Goal: Entertainment & Leisure: Browse casually

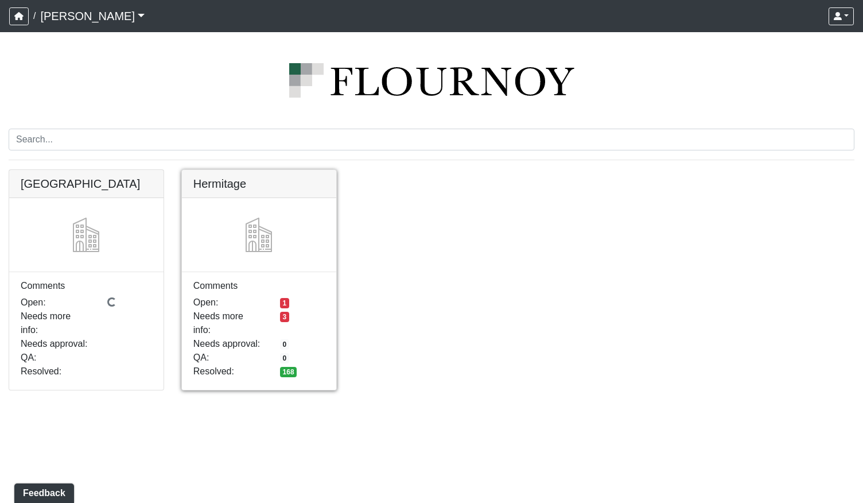
click at [254, 170] on link at bounding box center [259, 170] width 154 height 0
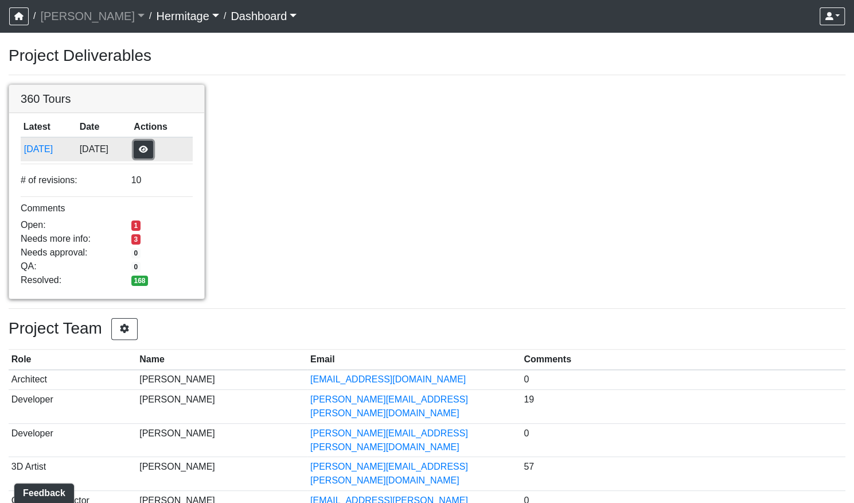
click at [153, 151] on button "button" at bounding box center [144, 150] width 20 height 18
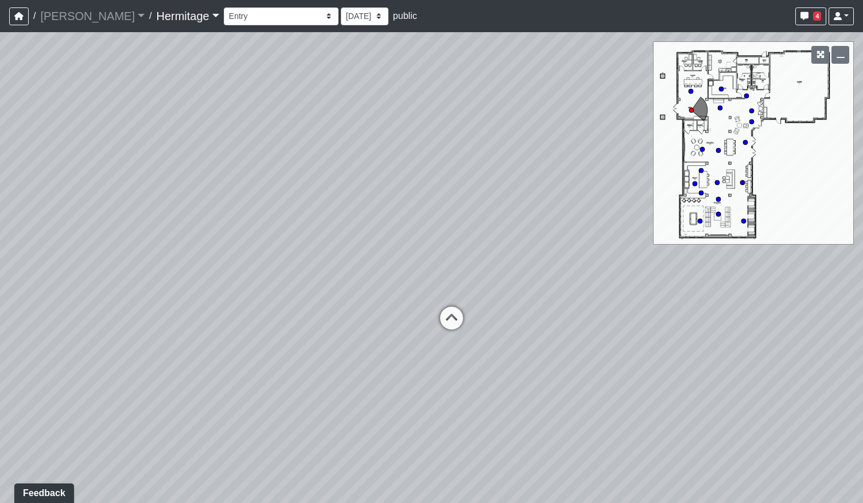
drag, startPoint x: 248, startPoint y: 289, endPoint x: 543, endPoint y: 249, distance: 297.5
click at [543, 249] on div "Loading... Leasing Desk Loading... [GEOGRAPHIC_DATA]" at bounding box center [431, 267] width 863 height 470
drag, startPoint x: 365, startPoint y: 276, endPoint x: 501, endPoint y: 318, distance: 143.0
click at [501, 318] on div "Loading... Leasing Desk Loading... [GEOGRAPHIC_DATA]" at bounding box center [431, 267] width 863 height 470
drag, startPoint x: 392, startPoint y: 270, endPoint x: 357, endPoint y: 266, distance: 35.3
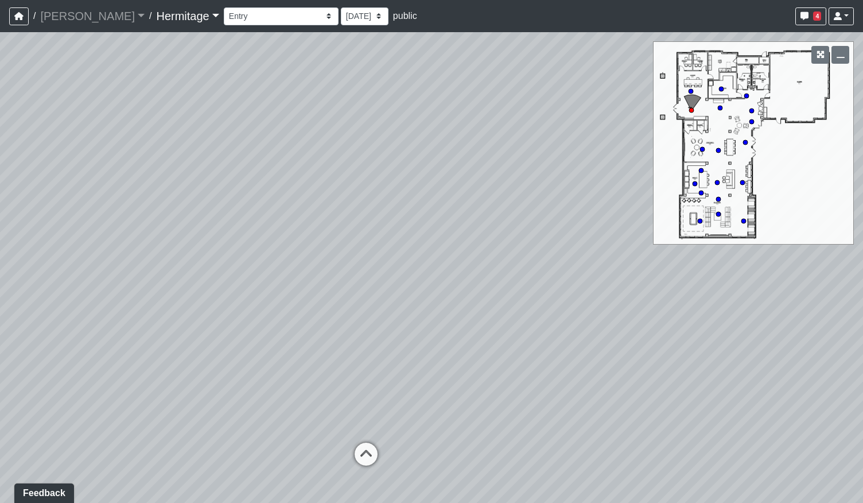
click at [357, 266] on div "Loading... Leasing Desk Loading... [GEOGRAPHIC_DATA]" at bounding box center [431, 267] width 863 height 470
drag, startPoint x: 289, startPoint y: 303, endPoint x: 633, endPoint y: 286, distance: 345.2
click at [639, 286] on div "Loading... Leasing Desk Loading... [GEOGRAPHIC_DATA]" at bounding box center [431, 267] width 863 height 470
drag, startPoint x: 344, startPoint y: 295, endPoint x: 520, endPoint y: 291, distance: 176.7
click at [559, 289] on div "Loading... Leasing Desk Loading... [GEOGRAPHIC_DATA]" at bounding box center [431, 267] width 863 height 470
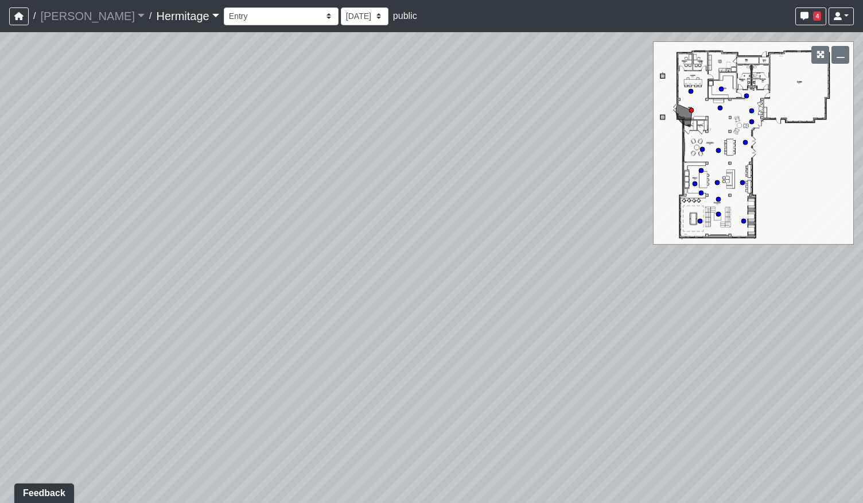
drag, startPoint x: 440, startPoint y: 293, endPoint x: 584, endPoint y: 300, distance: 144.2
click at [579, 298] on div "Loading... Leasing Desk Loading... [GEOGRAPHIC_DATA]" at bounding box center [431, 267] width 863 height 470
drag, startPoint x: 384, startPoint y: 310, endPoint x: 515, endPoint y: 303, distance: 131.0
click at [513, 305] on div "Loading... Leasing Desk Loading... [GEOGRAPHIC_DATA]" at bounding box center [431, 267] width 863 height 470
drag, startPoint x: 210, startPoint y: 308, endPoint x: 465, endPoint y: 312, distance: 255.3
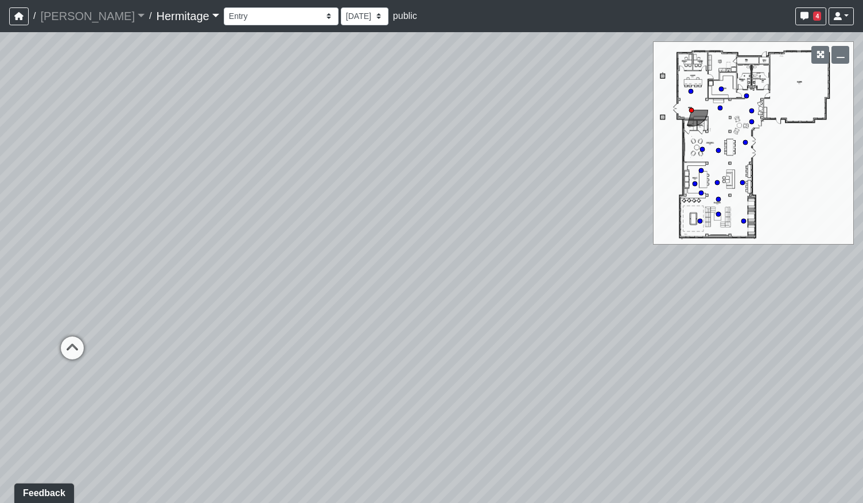
click at [519, 309] on div "Loading... Leasing Desk Loading... [GEOGRAPHIC_DATA]" at bounding box center [431, 267] width 863 height 470
drag, startPoint x: 258, startPoint y: 294, endPoint x: 472, endPoint y: 337, distance: 218.8
click at [472, 337] on div "Loading... Leasing Desk Loading... [GEOGRAPHIC_DATA]" at bounding box center [431, 267] width 863 height 470
click at [374, 329] on icon at bounding box center [377, 335] width 34 height 34
drag, startPoint x: 485, startPoint y: 364, endPoint x: 329, endPoint y: 378, distance: 156.7
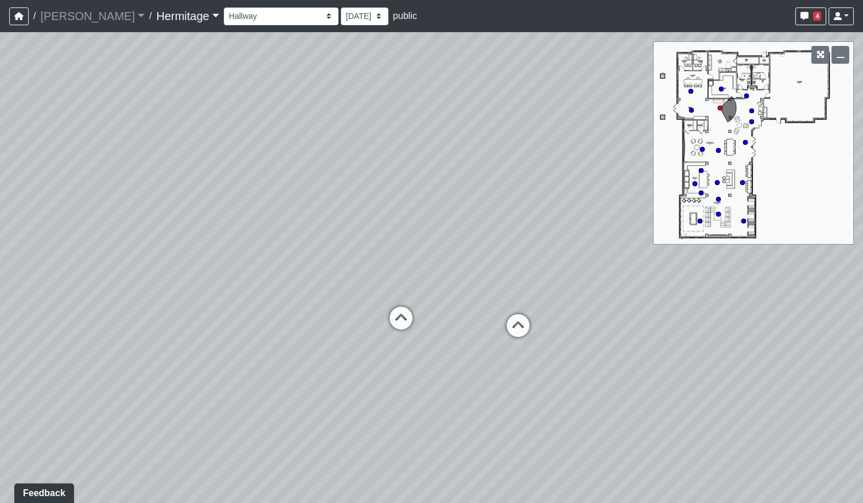
click at [333, 378] on div "Loading... Leasing Desk Loading... Hallway Loading... Entry Loading... Coworkin…" at bounding box center [431, 267] width 863 height 470
drag, startPoint x: 514, startPoint y: 380, endPoint x: 398, endPoint y: 376, distance: 116.0
click at [399, 376] on div "Loading... Leasing Desk Loading... Hallway Loading... Entry Loading... Coworkin…" at bounding box center [431, 267] width 863 height 470
drag, startPoint x: 637, startPoint y: 412, endPoint x: 497, endPoint y: 405, distance: 140.2
click at [497, 405] on div "Loading... Leasing Desk Loading... Hallway Loading... Entry Loading... Coworkin…" at bounding box center [431, 267] width 863 height 470
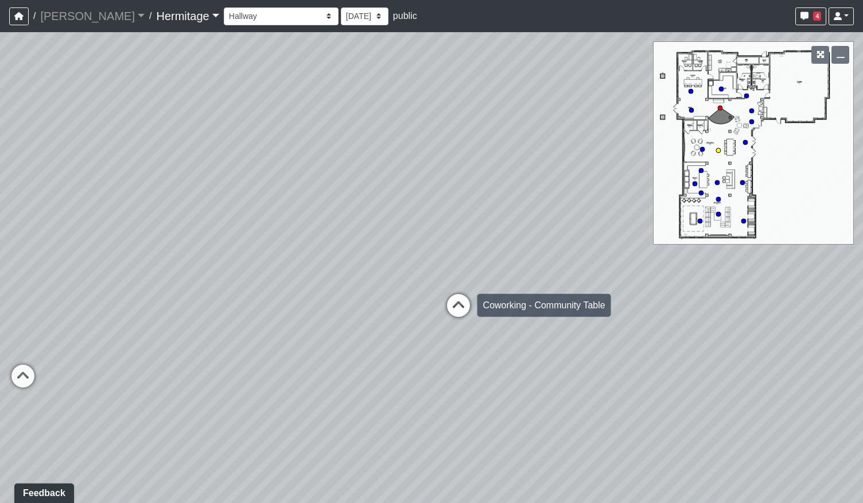
click at [465, 303] on icon at bounding box center [458, 311] width 34 height 34
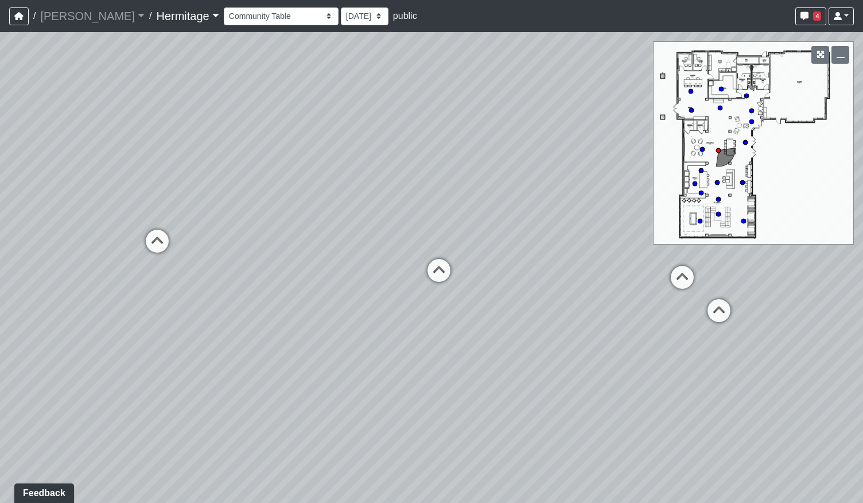
drag, startPoint x: 333, startPoint y: 433, endPoint x: 684, endPoint y: 386, distance: 354.2
click at [665, 387] on div "Loading... Leasing Desk Loading... Hallway Loading... Entry Loading... Coworkin…" at bounding box center [431, 267] width 863 height 470
drag, startPoint x: 723, startPoint y: 396, endPoint x: 361, endPoint y: 383, distance: 361.7
click at [362, 384] on div "Loading... Leasing Desk Loading... Hallway Loading... Entry Loading... Coworkin…" at bounding box center [431, 267] width 863 height 470
drag, startPoint x: 605, startPoint y: 385, endPoint x: 400, endPoint y: 431, distance: 209.9
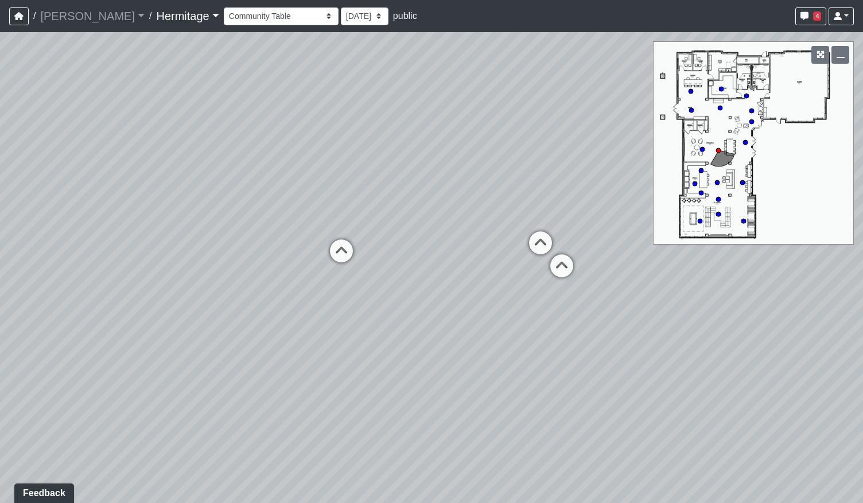
click at [404, 431] on div "Loading... Leasing Desk Loading... Hallway Loading... Entry Loading... Coworkin…" at bounding box center [431, 267] width 863 height 470
drag, startPoint x: 615, startPoint y: 408, endPoint x: 376, endPoint y: 399, distance: 239.4
click at [344, 402] on div "Loading... Leasing Desk Loading... Hallway Loading... Entry Loading... Coworkin…" at bounding box center [431, 267] width 863 height 470
drag, startPoint x: 528, startPoint y: 376, endPoint x: 356, endPoint y: 417, distance: 177.0
click at [356, 417] on div "Loading... Leasing Desk Loading... Hallway Loading... Entry Loading... Coworkin…" at bounding box center [431, 267] width 863 height 470
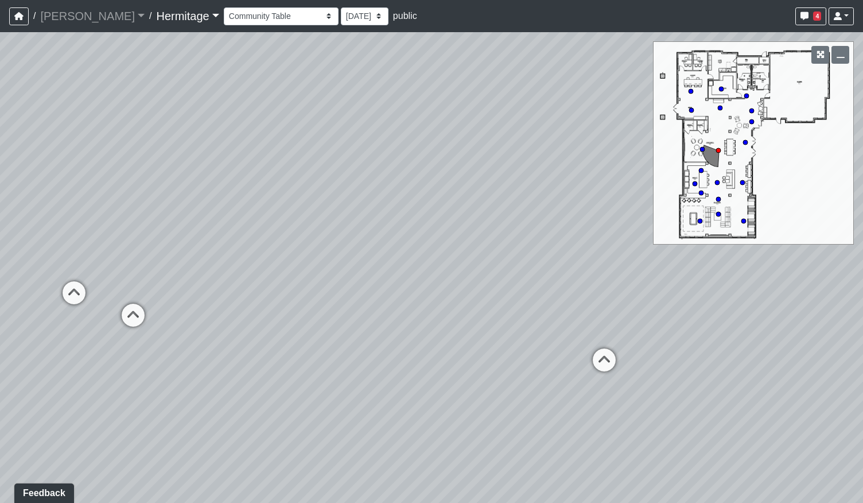
click at [273, 356] on div "Loading... Leasing Desk Loading... Hallway Loading... Entry Loading... Coworkin…" at bounding box center [431, 267] width 863 height 470
drag, startPoint x: 390, startPoint y: 468, endPoint x: 351, endPoint y: 228, distance: 243.0
click at [360, 223] on div "Loading... Leasing Desk Loading... Hallway Loading... Entry Loading... Coworkin…" at bounding box center [431, 267] width 863 height 470
drag, startPoint x: 374, startPoint y: 346, endPoint x: 616, endPoint y: 390, distance: 246.0
click at [643, 387] on div "Loading... Leasing Desk Loading... Hallway Loading... Entry Loading... Coworkin…" at bounding box center [431, 267] width 863 height 470
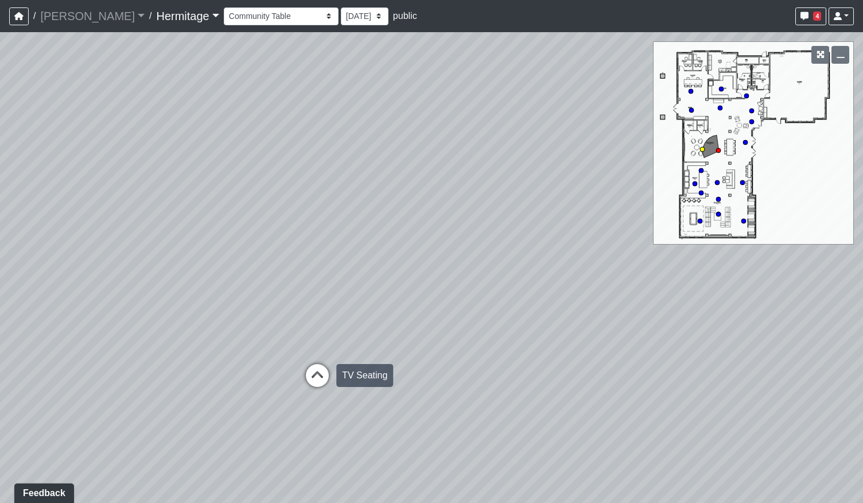
click at [326, 387] on icon at bounding box center [317, 381] width 34 height 34
drag, startPoint x: 499, startPoint y: 355, endPoint x: 310, endPoint y: 350, distance: 189.4
click at [278, 356] on div "Loading... Leasing Desk Loading... Hallway Loading... Entry Loading... Coworkin…" at bounding box center [431, 267] width 863 height 470
drag, startPoint x: 558, startPoint y: 387, endPoint x: 301, endPoint y: 388, distance: 257.0
click at [301, 388] on div "Loading... Leasing Desk Loading... Hallway Loading... Entry Loading... Coworkin…" at bounding box center [431, 267] width 863 height 470
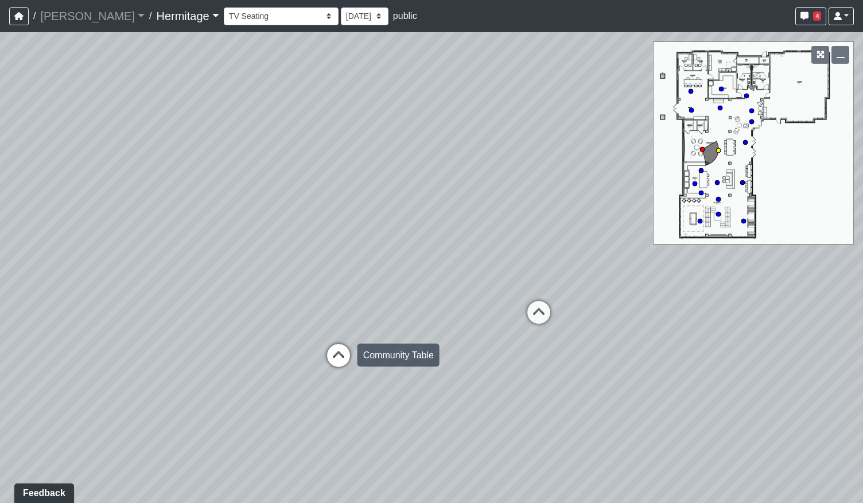
click at [340, 361] on icon at bounding box center [338, 361] width 34 height 34
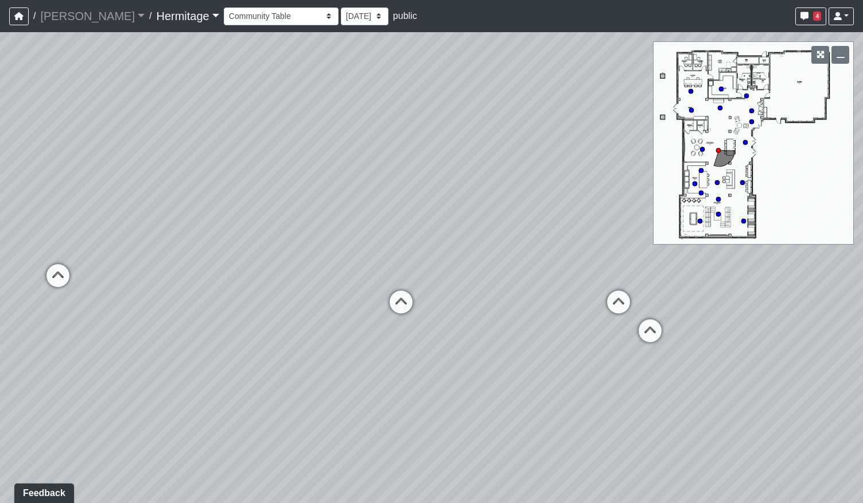
drag, startPoint x: 637, startPoint y: 400, endPoint x: 325, endPoint y: 383, distance: 313.1
click at [325, 384] on div "Loading... Leasing Desk Loading... Hallway Loading... Entry Loading... Coworkin…" at bounding box center [431, 267] width 863 height 470
drag, startPoint x: 640, startPoint y: 340, endPoint x: 490, endPoint y: 376, distance: 154.6
click at [492, 378] on div "Loading... Leasing Desk Loading... Hallway Loading... Entry Loading... Coworkin…" at bounding box center [431, 267] width 863 height 470
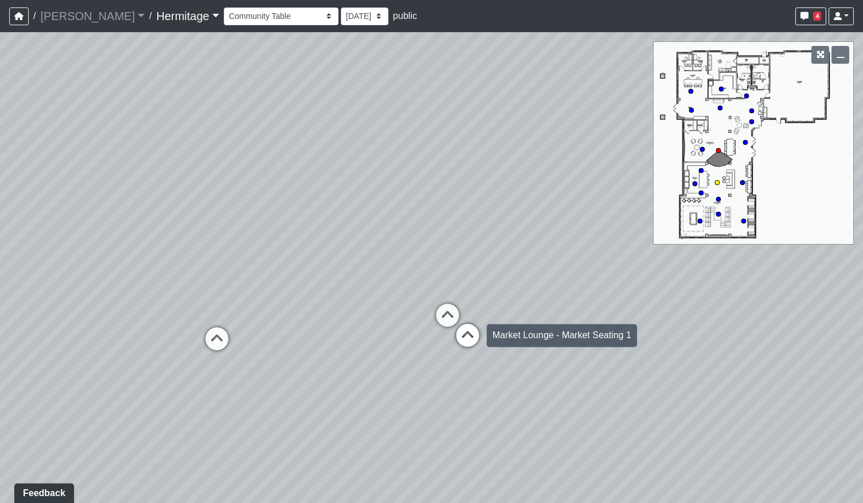
click at [466, 338] on icon at bounding box center [467, 341] width 34 height 34
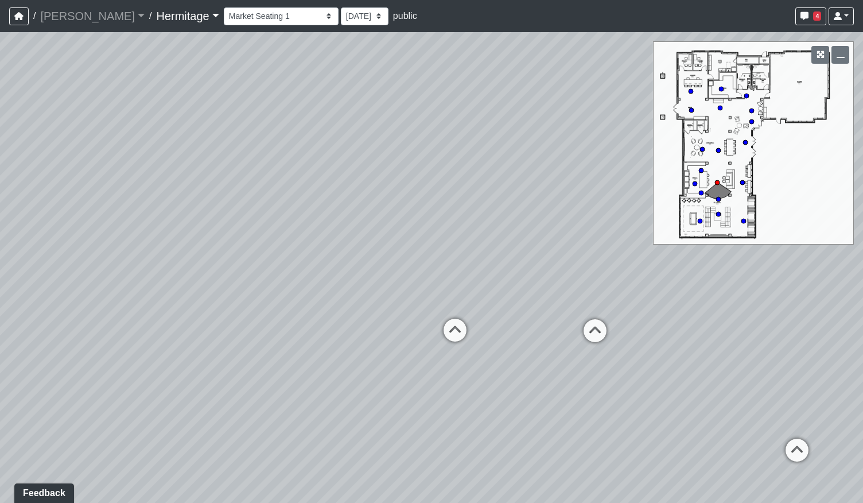
drag, startPoint x: 653, startPoint y: 393, endPoint x: 327, endPoint y: 408, distance: 326.2
click at [313, 414] on div "Loading... Leasing Desk Loading... Hallway Loading... Entry Loading... Coworkin…" at bounding box center [431, 267] width 863 height 470
drag, startPoint x: 419, startPoint y: 404, endPoint x: 478, endPoint y: 357, distance: 75.5
click at [478, 357] on div "Loading... Leasing Desk Loading... Hallway Loading... Entry Loading... Coworkin…" at bounding box center [431, 267] width 863 height 470
drag, startPoint x: 514, startPoint y: 348, endPoint x: 605, endPoint y: 343, distance: 91.3
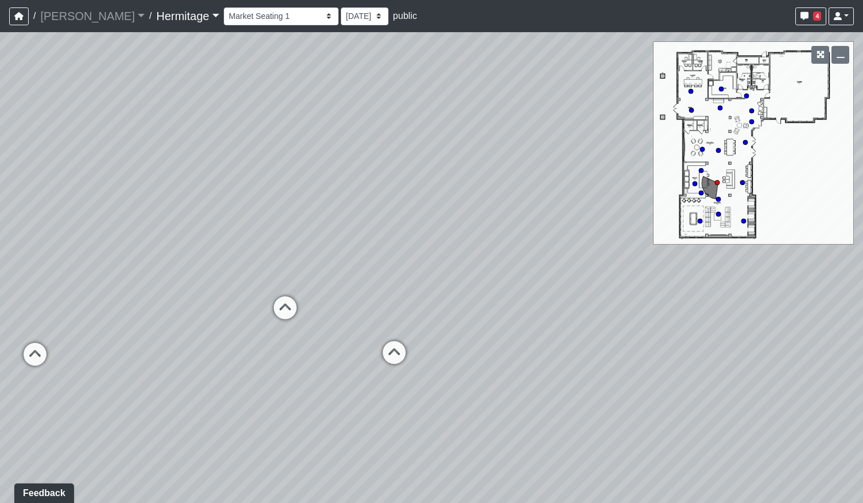
click at [605, 343] on div "Loading... Leasing Desk Loading... Hallway Loading... Entry Loading... Coworkin…" at bounding box center [431, 267] width 863 height 470
drag, startPoint x: 349, startPoint y: 333, endPoint x: 558, endPoint y: 342, distance: 209.1
click at [597, 344] on div "Loading... Leasing Desk Loading... Hallway Loading... Entry Loading... Coworkin…" at bounding box center [431, 267] width 863 height 470
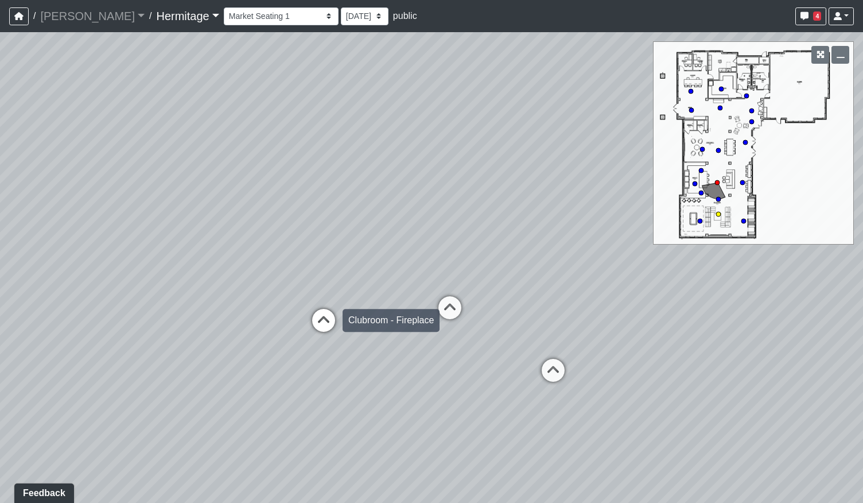
click at [330, 320] on icon at bounding box center [323, 326] width 34 height 34
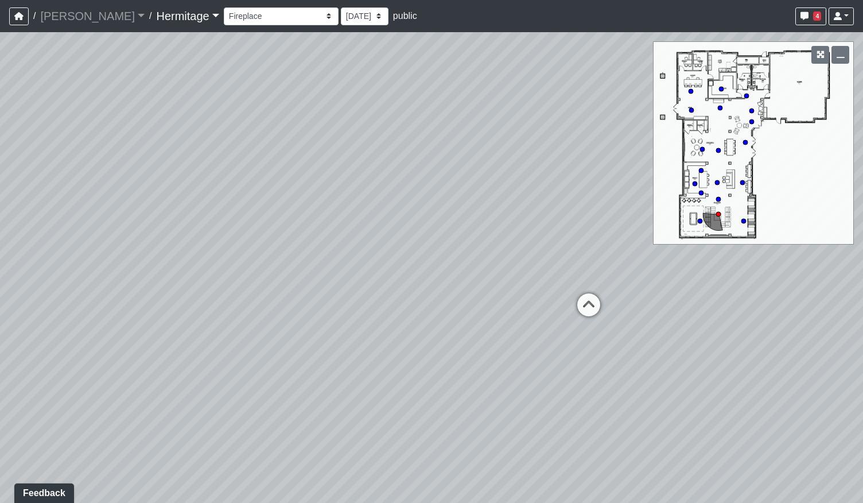
drag, startPoint x: 528, startPoint y: 287, endPoint x: 152, endPoint y: 293, distance: 375.8
click at [142, 301] on div "Loading... Leasing Desk Loading... Hallway Loading... Entry Loading... Coworkin…" at bounding box center [431, 267] width 863 height 470
click at [209, 317] on icon at bounding box center [202, 320] width 34 height 34
drag, startPoint x: 488, startPoint y: 402, endPoint x: 118, endPoint y: 307, distance: 382.1
click at [87, 314] on div "Loading... Leasing Desk Loading... Hallway Loading... Entry Loading... Coworkin…" at bounding box center [431, 267] width 863 height 470
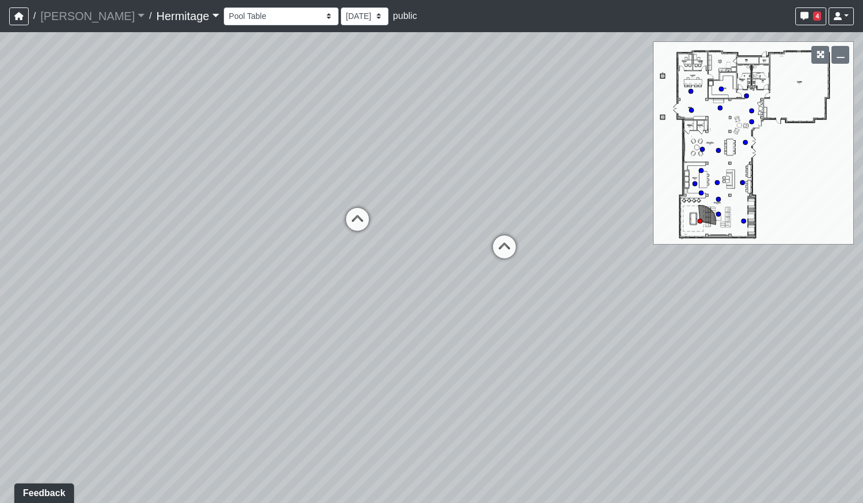
drag, startPoint x: 516, startPoint y: 337, endPoint x: 209, endPoint y: 333, distance: 306.9
click at [184, 338] on div "Loading... Leasing Desk Loading... Hallway Loading... Entry Loading... Coworkin…" at bounding box center [431, 267] width 863 height 470
drag
click at [408, 394] on div "Loading... Leasing Desk Loading... Hallway Loading... Entry Loading... Coworkin…" at bounding box center [431, 267] width 863 height 470
click at [279, 324] on icon at bounding box center [275, 327] width 34 height 34
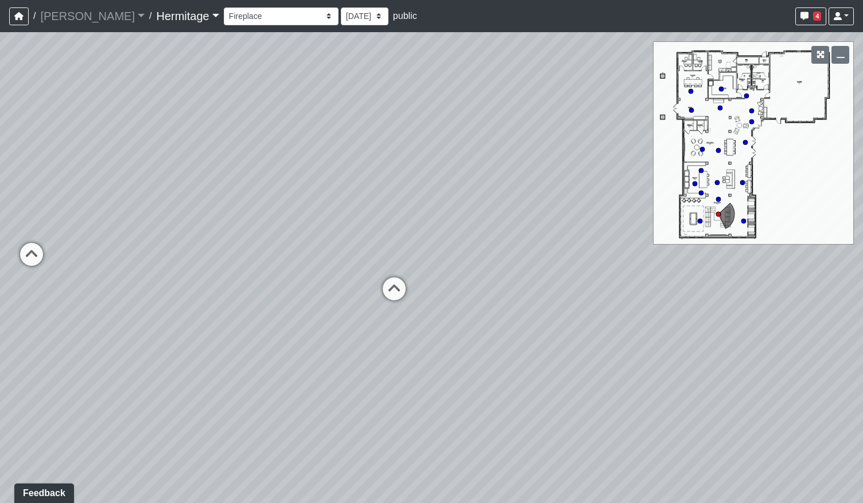
click at [254, 392] on div "Loading... Leasing Desk Loading... Hallway Loading... Entry Loading... Coworkin…" at bounding box center [431, 267] width 863 height 470
click at [536, 469] on div "Loading... Leasing Desk Loading... Hallway Loading... Entry Loading... Coworkin…" at bounding box center [431, 267] width 863 height 470
click at [501, 431] on div "Loading... Leasing Desk Loading... Hallway Loading... Entry Loading... Coworkin…" at bounding box center [431, 267] width 863 height 470
click at [356, 217] on div "Loading... Leasing Desk Loading... Hallway Loading... Entry Loading... Coworkin…" at bounding box center [431, 267] width 863 height 470
click at [515, 400] on div "Loading... Leasing Desk Loading... Hallway Loading... Entry Loading... Coworkin…" at bounding box center [431, 267] width 863 height 470
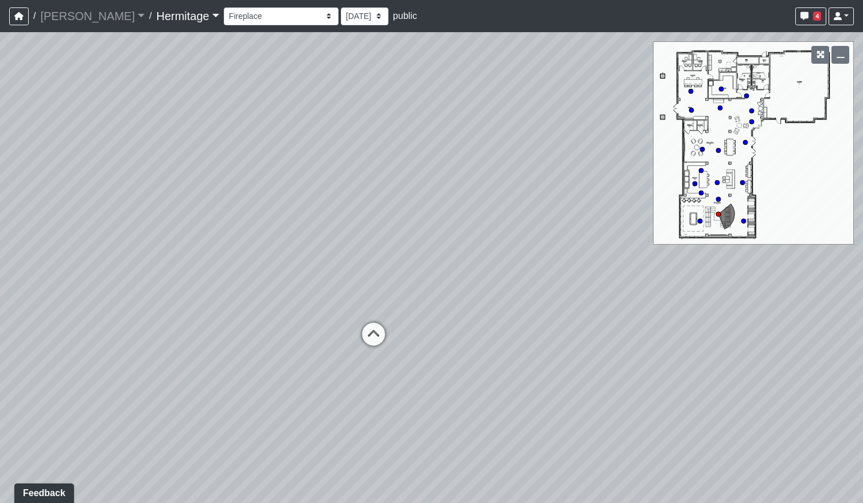
click at [584, 361] on div "Loading... Leasing Desk Loading... Hallway Loading... Entry Loading... Coworkin…" at bounding box center [431, 267] width 863 height 470
click at [376, 330] on icon at bounding box center [373, 330] width 34 height 34
click at [336, 387] on div "Loading... Leasing Desk Loading... Hallway Loading... Entry Loading... Coworkin…" at bounding box center [431, 267] width 863 height 470
click at [412, 373] on div "Loading... Leasing Desk Loading... Hallway Loading... Entry Loading... Coworkin…" at bounding box center [431, 267] width 863 height 470
click at [447, 347] on div "Loading... Leasing Desk Loading... Hallway Loading... Entry Loading... Coworkin…" at bounding box center [431, 267] width 863 height 470
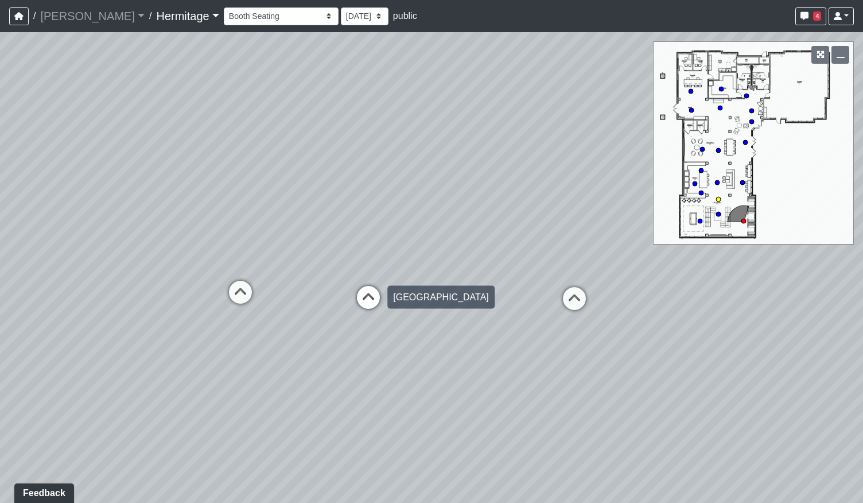
click at [365, 296] on icon at bounding box center [368, 303] width 34 height 34
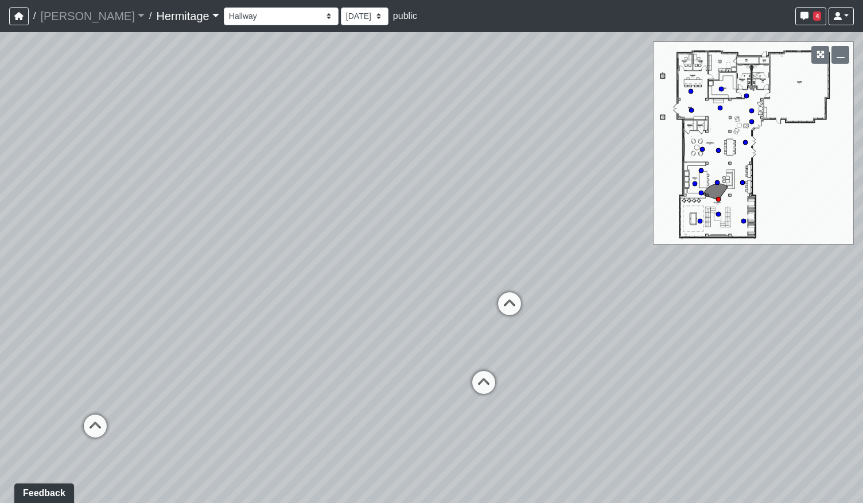
click at [406, 334] on div "Loading... Leasing Desk Loading... Hallway Loading... Entry Loading... Coworkin…" at bounding box center [431, 267] width 863 height 470
click at [488, 386] on icon at bounding box center [483, 388] width 34 height 34
click at [584, 386] on div "Loading... Leasing Desk Loading... Hallway Loading... Entry Loading... Coworkin…" at bounding box center [431, 267] width 863 height 470
click at [594, 375] on div "Loading... Leasing Desk Loading... Hallway Loading... Entry Loading... Coworkin…" at bounding box center [431, 267] width 863 height 470
click at [656, 395] on div "Loading... Leasing Desk Loading... Hallway Loading... Entry Loading... Coworkin…" at bounding box center [431, 267] width 863 height 470
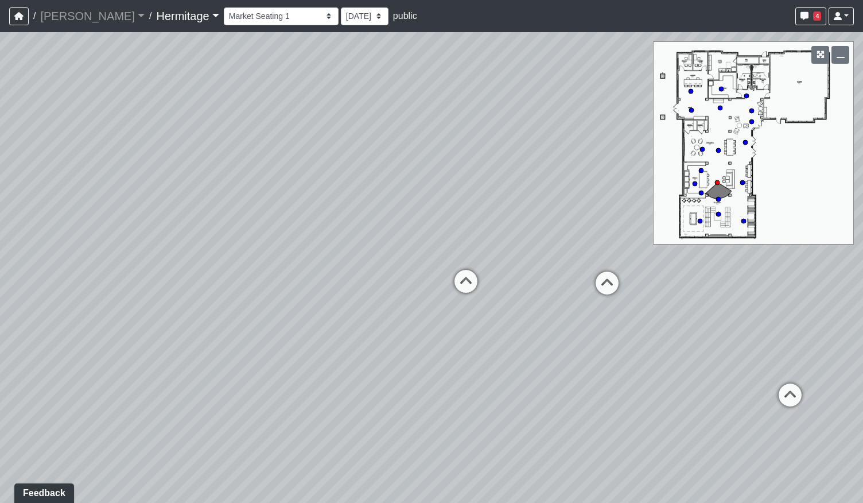
click at [496, 326] on div "Loading... Leasing Desk Loading... Hallway Loading... Entry Loading... Coworkin…" at bounding box center [431, 267] width 863 height 470
click at [511, 303] on div "Loading... Leasing Desk Loading... Hallway Loading... Entry Loading... Coworkin…" at bounding box center [431, 267] width 863 height 470
click at [637, 292] on div "Loading... Leasing Desk Loading... Hallway Loading... Entry Loading... Coworkin…" at bounding box center [431, 267] width 863 height 470
click at [385, 285] on div "Loading... Leasing Desk Loading... Hallway Loading... Entry Loading... Coworkin…" at bounding box center [431, 267] width 863 height 470
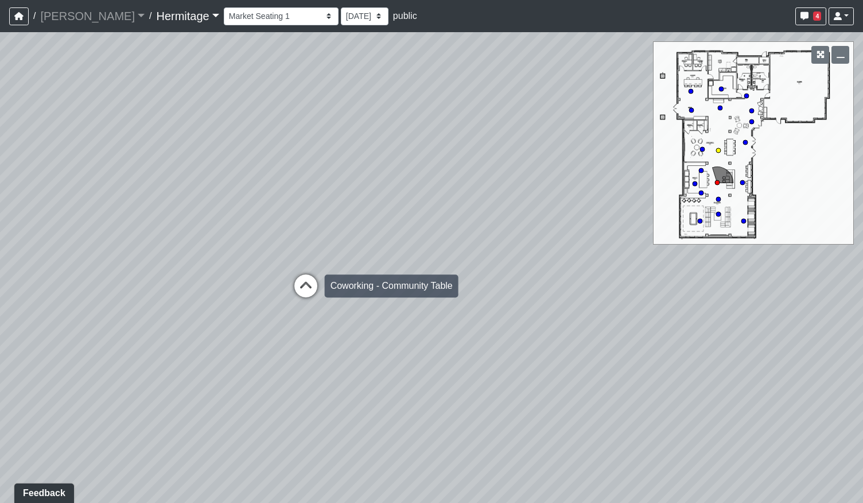
click at [305, 283] on icon at bounding box center [306, 291] width 34 height 34
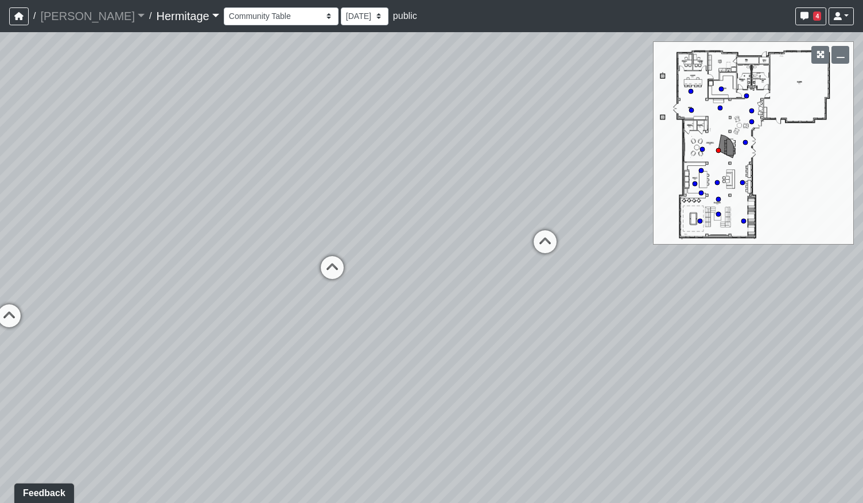
click at [221, 291] on div "Loading... Leasing Desk Loading... Hallway Loading... Entry Loading... Coworkin…" at bounding box center [431, 267] width 863 height 470
click at [414, 317] on div "Loading... Leasing Desk Loading... Hallway Loading... Entry Loading... Coworkin…" at bounding box center [431, 267] width 863 height 470
click at [357, 274] on icon at bounding box center [355, 280] width 34 height 34
click at [508, 242] on div "Loading... Leasing Desk Loading... Hallway Loading... Entry Loading... Coworkin…" at bounding box center [431, 267] width 863 height 470
click at [231, 426] on div "Loading... Leasing Desk Loading... Hallway Loading... Entry Loading... Coworkin…" at bounding box center [431, 267] width 863 height 470
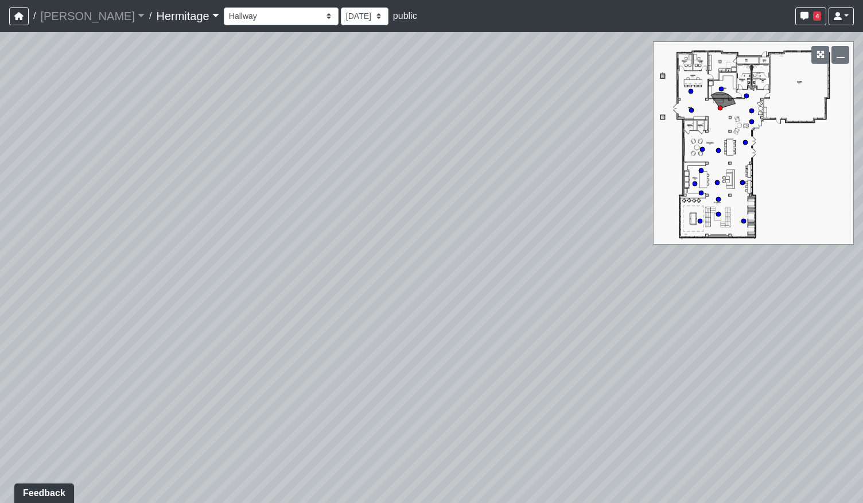
click at [317, 384] on div "Loading... Leasing Desk Loading... Hallway Loading... Entry Loading... Coworkin…" at bounding box center [431, 267] width 863 height 470
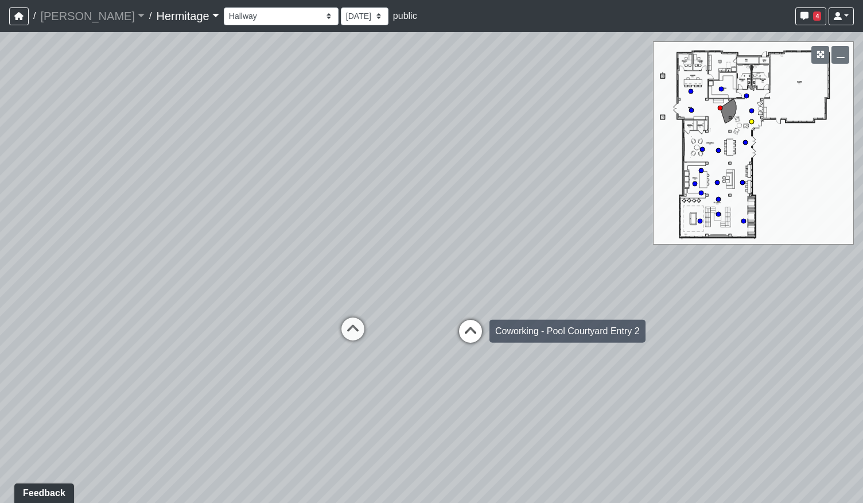
click at [473, 331] on icon at bounding box center [470, 337] width 34 height 34
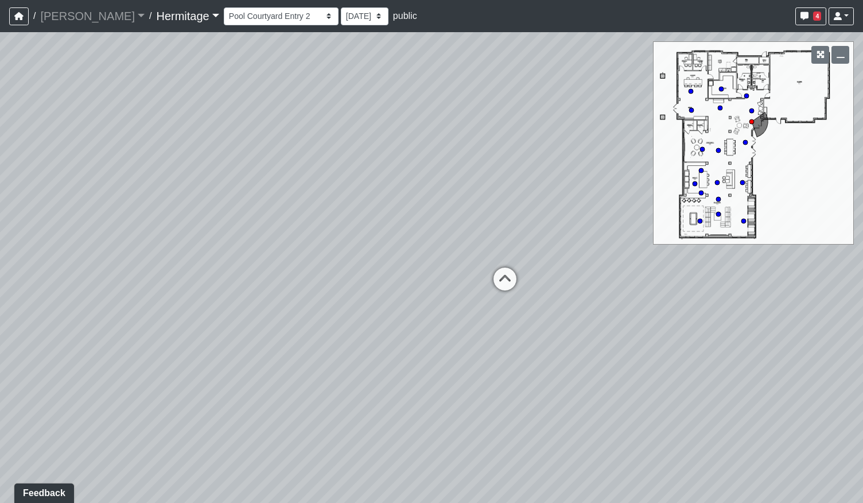
click at [604, 353] on div "Loading... Leasing Desk Loading... Hallway Loading... Entry Loading... Coworkin…" at bounding box center [431, 267] width 863 height 470
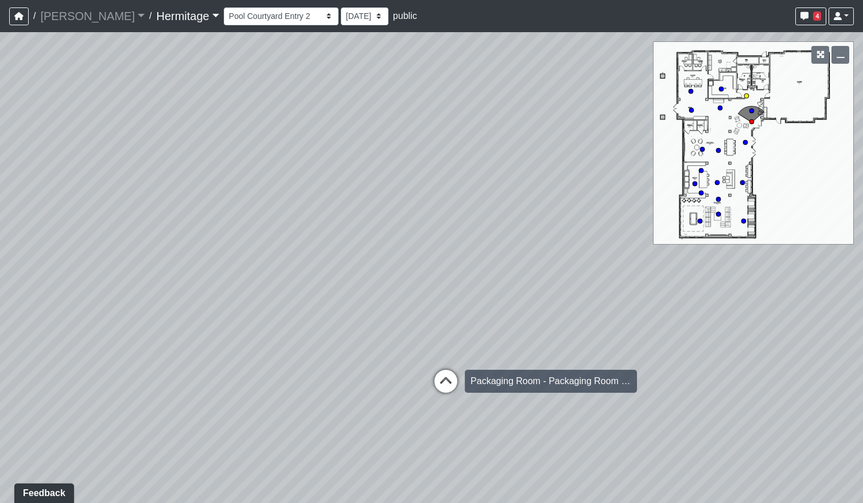
click at [443, 380] on icon at bounding box center [446, 386] width 34 height 34
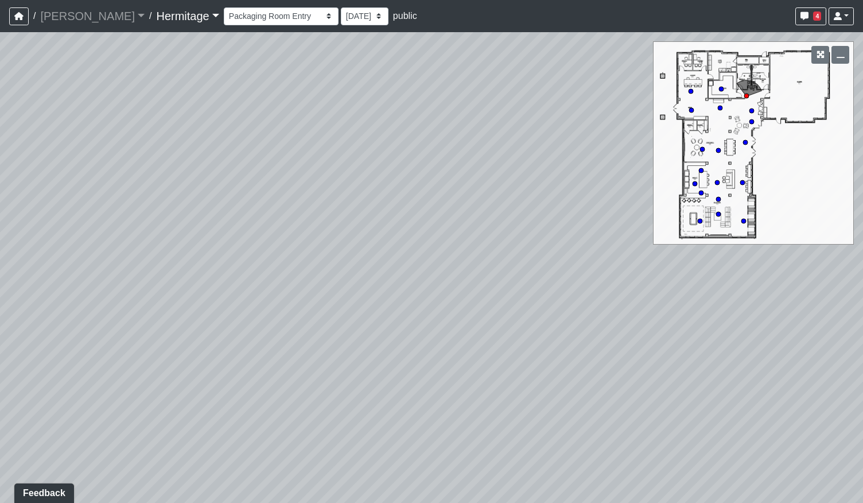
click at [248, 259] on div "Loading... Leasing Desk Loading... Hallway Loading... Entry Loading... Coworkin…" at bounding box center [431, 267] width 863 height 470
click at [323, 339] on div "Loading... Leasing Desk Loading... Hallway Loading... Entry Loading... Coworkin…" at bounding box center [431, 267] width 863 height 470
click at [224, 340] on div "Loading... Leasing Desk Loading... Hallway Loading... Entry Loading... Coworkin…" at bounding box center [431, 267] width 863 height 470
click at [496, 397] on icon at bounding box center [497, 408] width 34 height 34
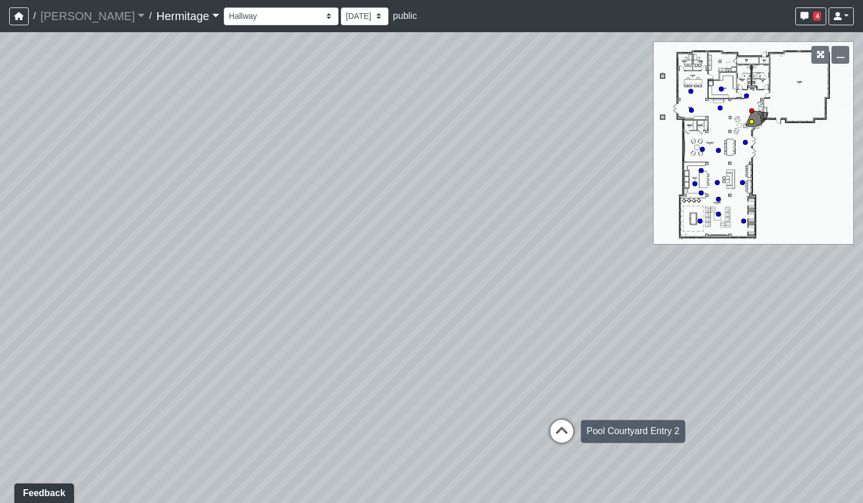
click at [570, 429] on icon at bounding box center [561, 436] width 34 height 34
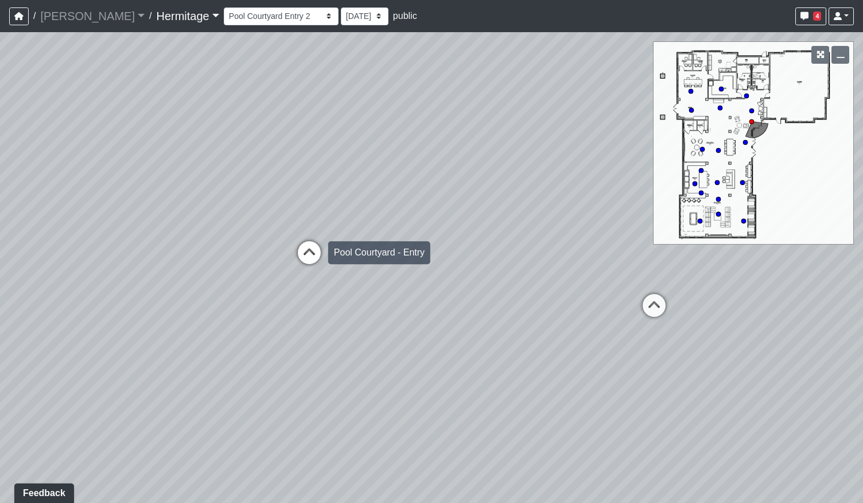
click at [315, 252] on icon at bounding box center [309, 258] width 34 height 34
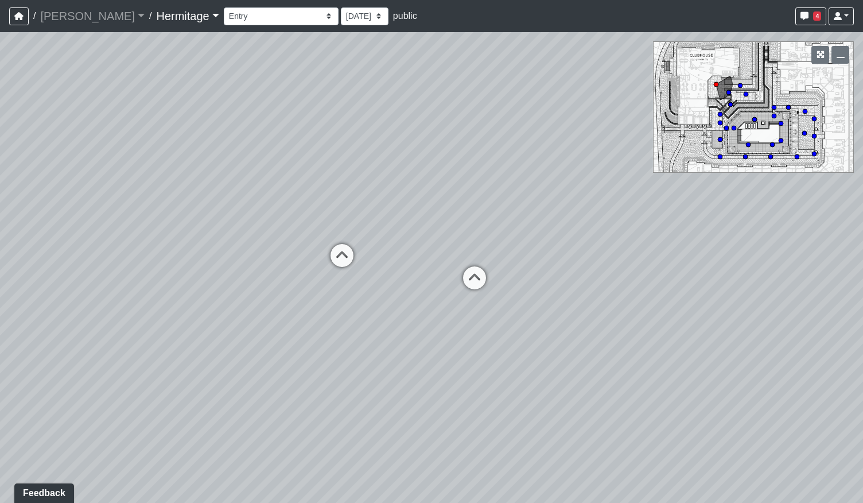
click at [555, 352] on div "Loading... Leasing Desk Loading... Hallway Loading... Entry Loading... Coworkin…" at bounding box center [431, 267] width 863 height 470
click at [468, 277] on icon at bounding box center [474, 283] width 34 height 34
click at [380, 291] on icon at bounding box center [383, 293] width 34 height 34
click at [354, 344] on div "Loading... Leasing Desk Loading... Hallway Loading... Entry Loading... Coworkin…" at bounding box center [431, 267] width 863 height 470
click at [438, 338] on div "Loading... Leasing Desk Loading... Hallway Loading... Entry Loading... Coworkin…" at bounding box center [431, 267] width 863 height 470
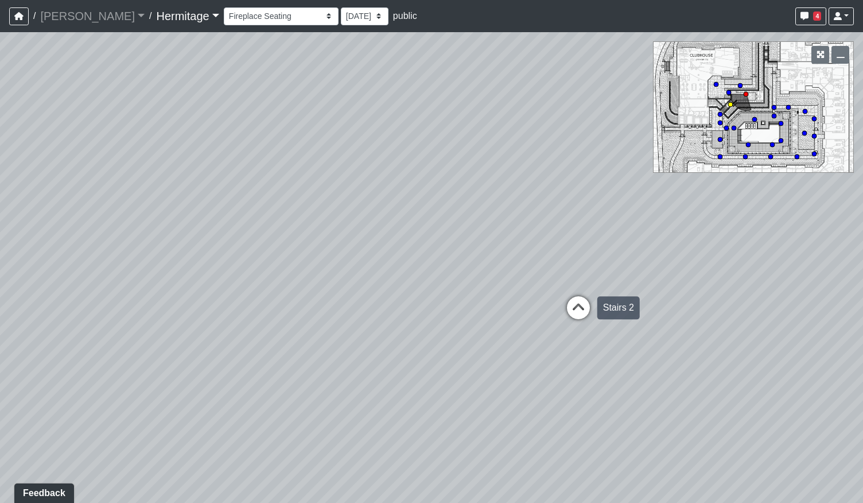
click at [564, 318] on icon at bounding box center [578, 313] width 34 height 34
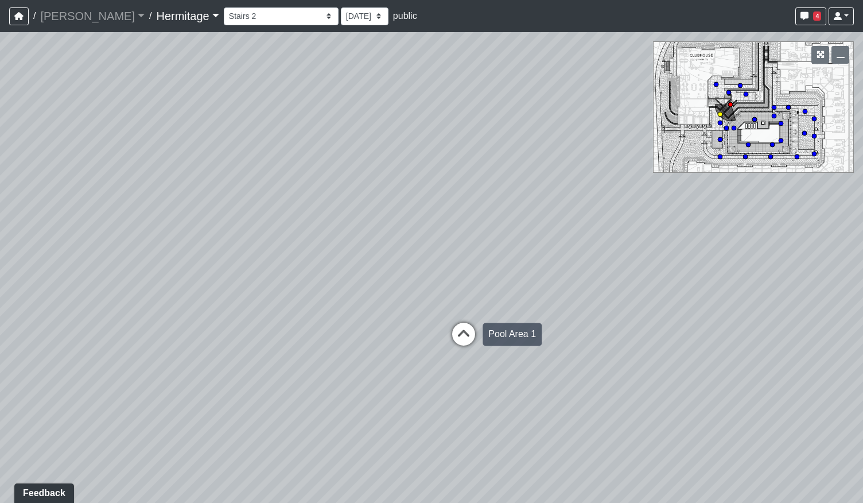
click at [480, 340] on icon at bounding box center [463, 339] width 34 height 34
click at [223, 322] on div "Loading... Leasing Desk Loading... Hallway Loading... Entry Loading... Coworkin…" at bounding box center [431, 267] width 863 height 470
click at [540, 377] on div "Loading... Leasing Desk Loading... Hallway Loading... Entry Loading... Coworkin…" at bounding box center [431, 267] width 863 height 470
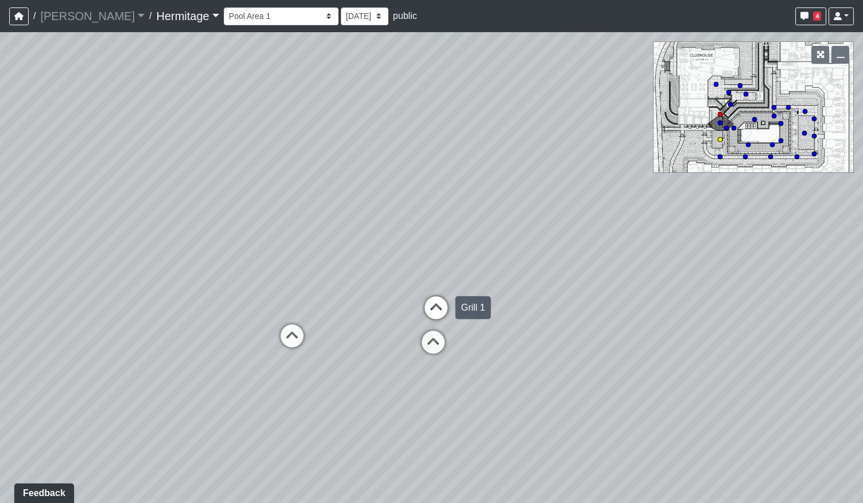
click at [434, 308] on icon at bounding box center [436, 313] width 34 height 34
click at [554, 326] on div "Loading... Leasing Desk Loading... Hallway Loading... Entry Loading... Coworkin…" at bounding box center [431, 267] width 863 height 470
click at [615, 330] on div "Loading... Leasing Desk Loading... Hallway Loading... Entry Loading... Coworkin…" at bounding box center [431, 267] width 863 height 470
click at [438, 347] on div "Loading... Leasing Desk Loading... Hallway Loading... Entry Loading... Coworkin…" at bounding box center [431, 267] width 863 height 470
click at [430, 345] on div "Loading... Leasing Desk Loading... Hallway Loading... Entry Loading... Coworkin…" at bounding box center [431, 267] width 863 height 470
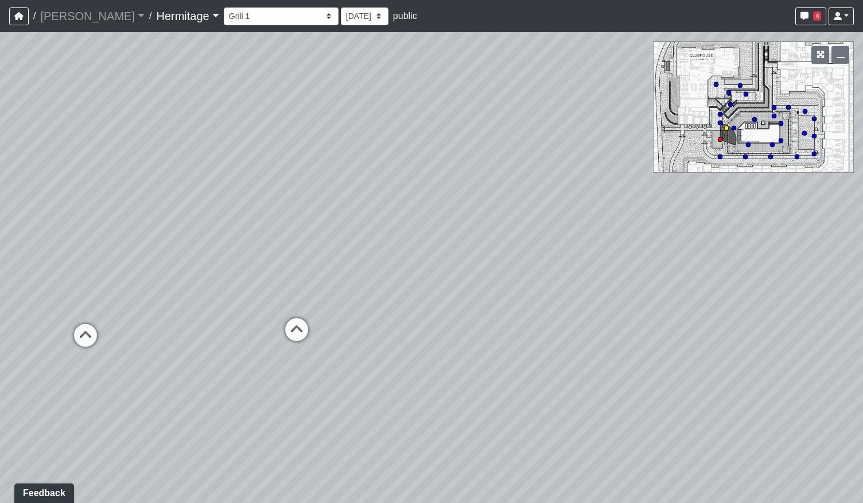
click at [302, 332] on icon at bounding box center [296, 335] width 34 height 34
click at [320, 325] on div "Loading... Leasing Desk Loading... Hallway Loading... Entry Loading... Coworkin…" at bounding box center [431, 267] width 863 height 470
click at [467, 373] on icon at bounding box center [456, 382] width 34 height 34
click at [303, 342] on div "Loading... Leasing Desk Loading... Hallway Loading... Entry Loading... Coworkin…" at bounding box center [431, 267] width 863 height 470
click at [579, 314] on icon at bounding box center [575, 322] width 34 height 34
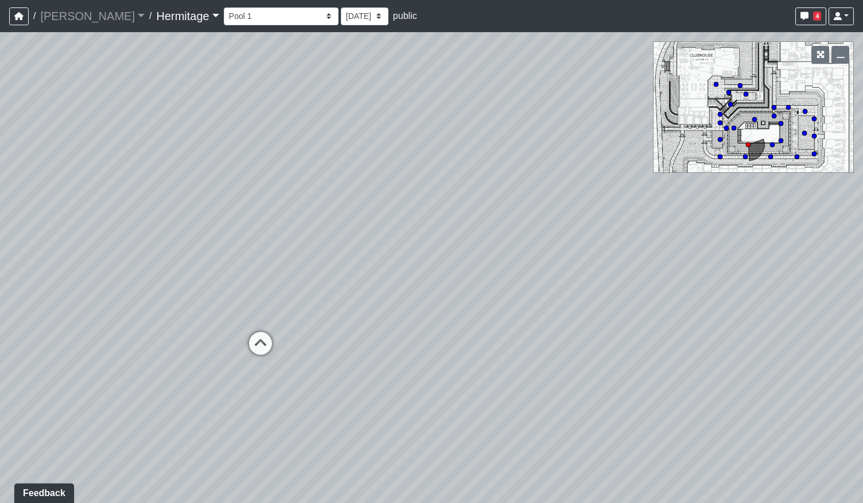
click at [472, 321] on div "Loading... Leasing Desk Loading... Hallway Loading... Entry Loading... Coworkin…" at bounding box center [431, 267] width 863 height 470
click at [375, 330] on icon at bounding box center [369, 339] width 34 height 34
click at [204, 360] on div "Loading... Leasing Desk Loading... Hallway Loading... Entry Loading... Coworkin…" at bounding box center [431, 267] width 863 height 470
click at [523, 342] on div "Loading... Leasing Desk Loading... Hallway Loading... Entry Loading... Coworkin…" at bounding box center [431, 267] width 863 height 470
click at [444, 326] on div "Loading... Leasing Desk Loading... Hallway Loading... Entry Loading... Coworkin…" at bounding box center [431, 267] width 863 height 470
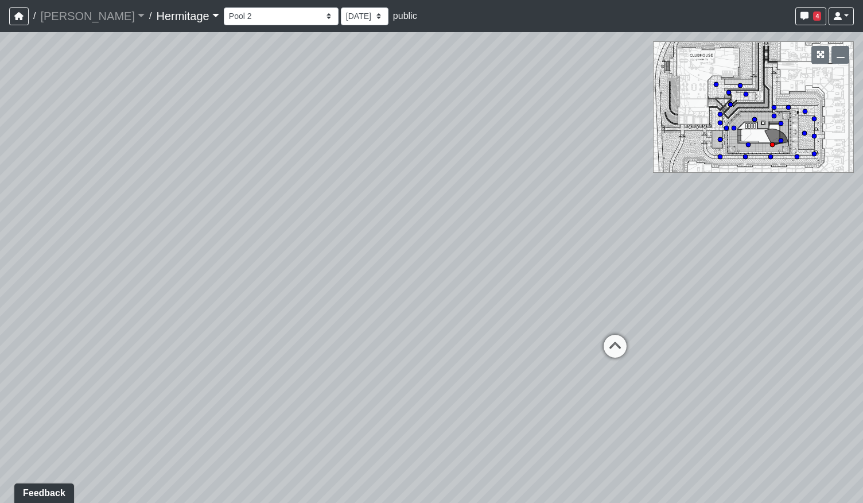
click at [415, 298] on div "Loading... Leasing Desk Loading... Hallway Loading... Entry Loading... Coworkin…" at bounding box center [431, 267] width 863 height 470
click at [814, 153] on circle at bounding box center [814, 153] width 5 height 5
click at [419, 367] on div "Loading... Leasing Desk Loading... Hallway Loading... Entry Loading... Coworkin…" at bounding box center [431, 267] width 863 height 470
click at [249, 274] on icon at bounding box center [248, 276] width 34 height 34
click at [381, 256] on icon at bounding box center [375, 263] width 34 height 34
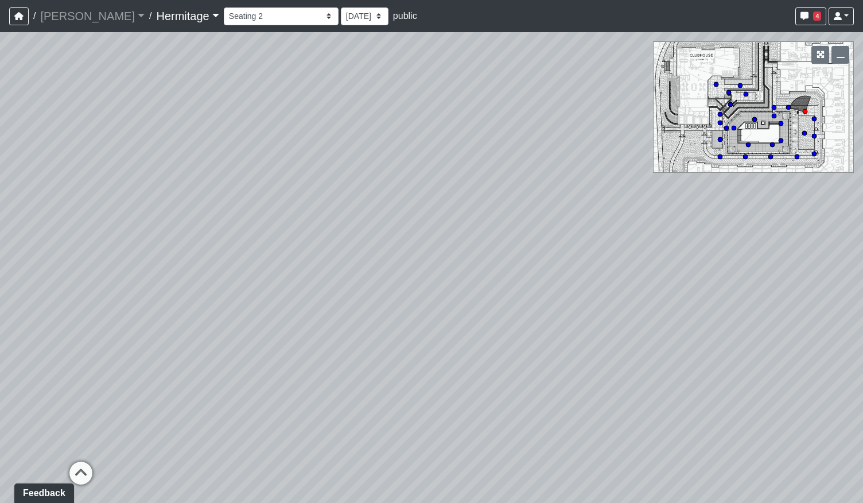
click at [703, 406] on div "Loading... Leasing Desk Loading... Hallway Loading... Entry Loading... Coworkin…" at bounding box center [431, 267] width 863 height 470
click at [476, 368] on div "Loading... Leasing Desk Loading... Hallway Loading... Entry Loading... Coworkin…" at bounding box center [431, 267] width 863 height 470
click at [532, 395] on div "Loading... Leasing Desk Loading... Hallway Loading... Entry Loading... Coworkin…" at bounding box center [431, 267] width 863 height 470
click at [490, 385] on div "Loading... Leasing Desk Loading... Hallway Loading... Entry Loading... Coworkin…" at bounding box center [431, 267] width 863 height 470
click at [309, 392] on div "Loading... Leasing Desk Loading... Hallway Loading... Entry Loading... Coworkin…" at bounding box center [431, 267] width 863 height 470
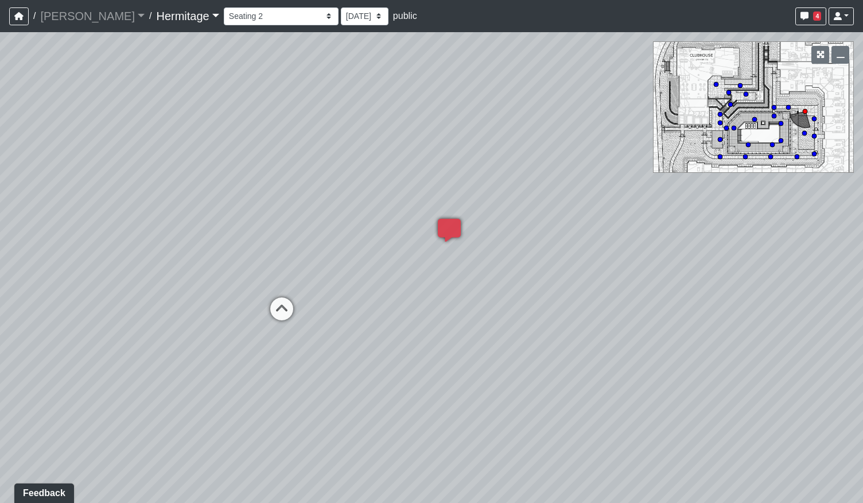
drag, startPoint x: 608, startPoint y: 314, endPoint x: 211, endPoint y: 322, distance: 397.1
click at [211, 322] on div "Loading... Leasing Desk Loading... Hallway Loading... Entry Loading... Coworkin…" at bounding box center [431, 267] width 863 height 470
click at [177, 317] on div "Loading... Leasing Desk Loading... Hallway Loading... Entry Loading... Coworkin…" at bounding box center [431, 267] width 863 height 470
click at [473, 305] on icon at bounding box center [474, 312] width 34 height 34
click at [394, 334] on icon at bounding box center [394, 339] width 34 height 34
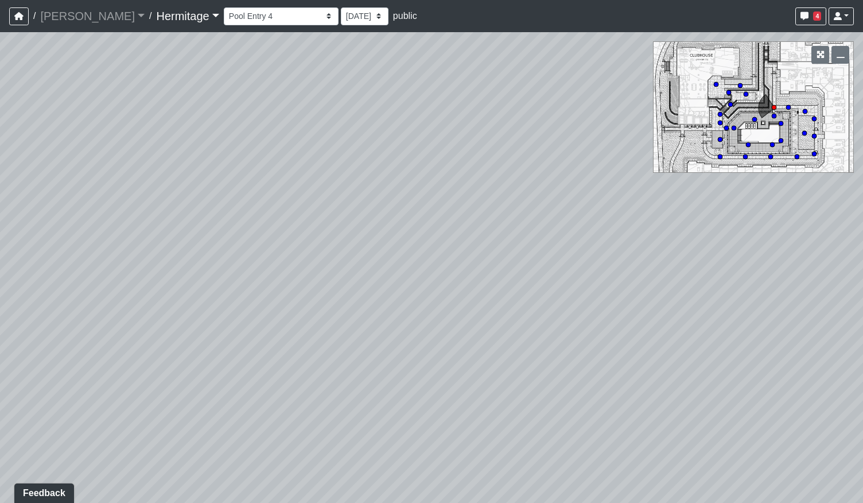
drag, startPoint x: 521, startPoint y: 317, endPoint x: 107, endPoint y: 324, distance: 414.3
click at [107, 324] on div "Loading... Leasing Desk Loading... Hallway Loading... Entry Loading... Coworkin…" at bounding box center [431, 267] width 863 height 470
click at [563, 282] on div "Loading... Leasing Desk Loading... Hallway Loading... Entry Loading... Coworkin…" at bounding box center [431, 267] width 863 height 470
click at [391, 323] on div "Loading... Leasing Desk Loading... Hallway Loading... Entry Loading... Coworkin…" at bounding box center [431, 267] width 863 height 470
click at [248, 276] on icon at bounding box center [251, 277] width 34 height 34
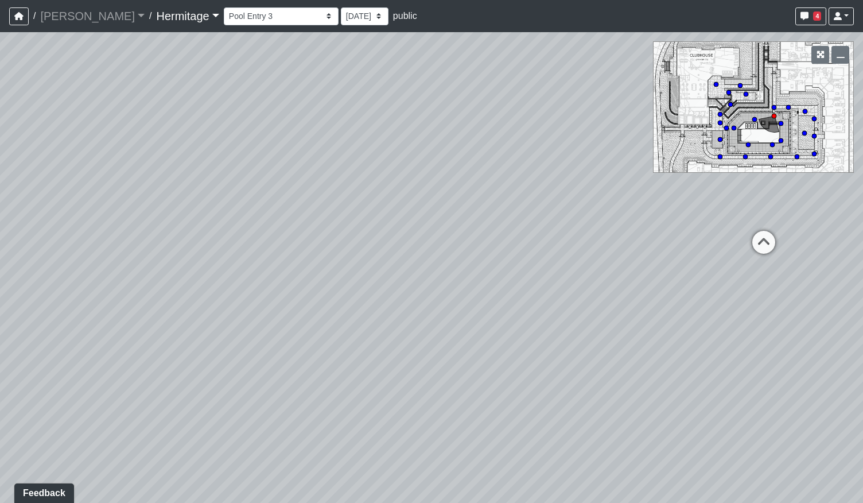
click at [225, 285] on div "Loading... Leasing Desk Loading... Hallway Loading... Entry Loading... Coworkin…" at bounding box center [431, 267] width 863 height 470
click at [422, 256] on icon at bounding box center [438, 268] width 34 height 34
click at [324, 248] on icon at bounding box center [326, 253] width 34 height 34
click at [480, 276] on icon at bounding box center [491, 285] width 34 height 34
click at [324, 325] on div "Loading... Leasing Desk Loading... Hallway Loading... Entry Loading... Coworkin…" at bounding box center [431, 267] width 863 height 470
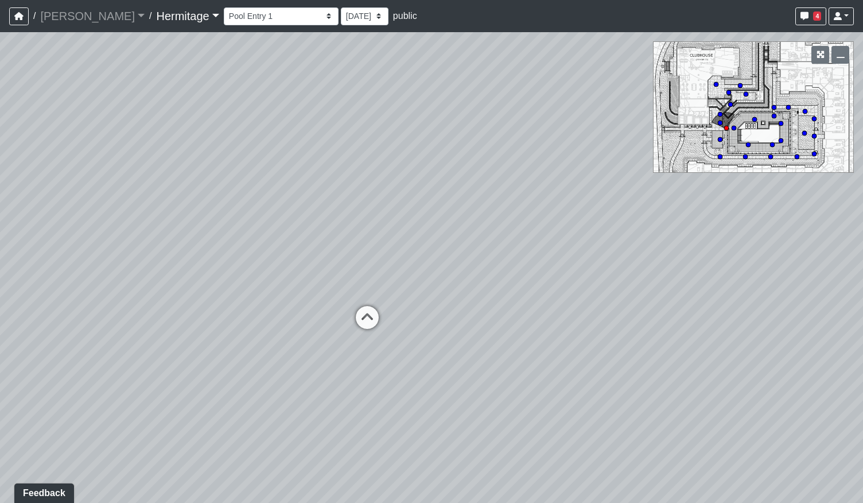
click at [132, 331] on div "Loading... Leasing Desk Loading... Hallway Loading... Entry Loading... Coworkin…" at bounding box center [431, 267] width 863 height 470
click at [486, 413] on div "Loading... Leasing Desk Loading... Hallway Loading... Entry Loading... Coworkin…" at bounding box center [431, 267] width 863 height 470
click at [216, 383] on div "Loading... Leasing Desk Loading... Hallway Loading... Entry Loading... Coworkin…" at bounding box center [431, 267] width 863 height 470
click at [288, 278] on div "Loading... Leasing Desk Loading... Hallway Loading... Entry Loading... Coworkin…" at bounding box center [431, 267] width 863 height 470
click at [745, 93] on circle at bounding box center [746, 94] width 5 height 5
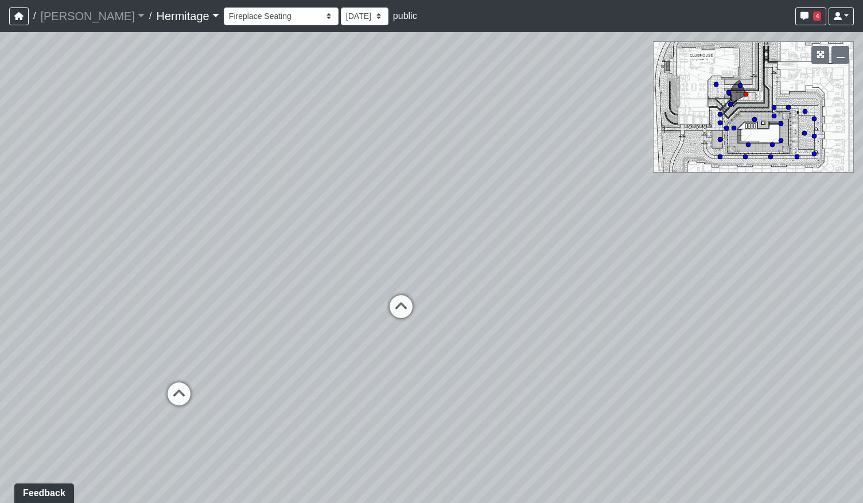
click at [449, 356] on div "Loading... Leasing Desk Loading... Hallway Loading... Entry Loading... Coworkin…" at bounding box center [431, 267] width 863 height 470
click at [392, 312] on icon at bounding box center [389, 312] width 34 height 34
click at [639, 355] on div "Loading... Leasing Desk Loading... Hallway Loading... Entry Loading... Coworkin…" at bounding box center [431, 267] width 863 height 470
click at [534, 380] on div "Loading... Leasing Desk Loading... Hallway Loading... Entry Loading... Coworkin…" at bounding box center [431, 267] width 863 height 470
click at [714, 385] on div "Loading... Leasing Desk Loading... Hallway Loading... Entry Loading... Coworkin…" at bounding box center [431, 267] width 863 height 470
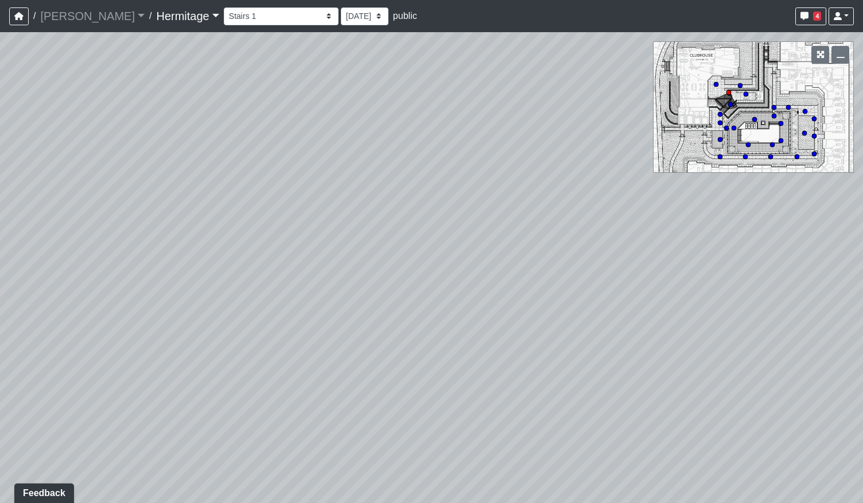
click at [252, 388] on div "Loading... Leasing Desk Loading... Hallway Loading... Entry Loading... Coworkin…" at bounding box center [431, 267] width 863 height 470
click at [324, 364] on div "Loading... Leasing Desk Loading... Hallway Loading... Entry Loading... Coworkin…" at bounding box center [431, 267] width 863 height 470
drag, startPoint x: 468, startPoint y: 346, endPoint x: 499, endPoint y: 356, distance: 33.2
click at [499, 356] on div "Loading... Leasing Desk Loading... Hallway Loading... Entry Loading... Coworkin…" at bounding box center [431, 267] width 863 height 470
click at [341, 316] on icon at bounding box center [343, 320] width 34 height 34
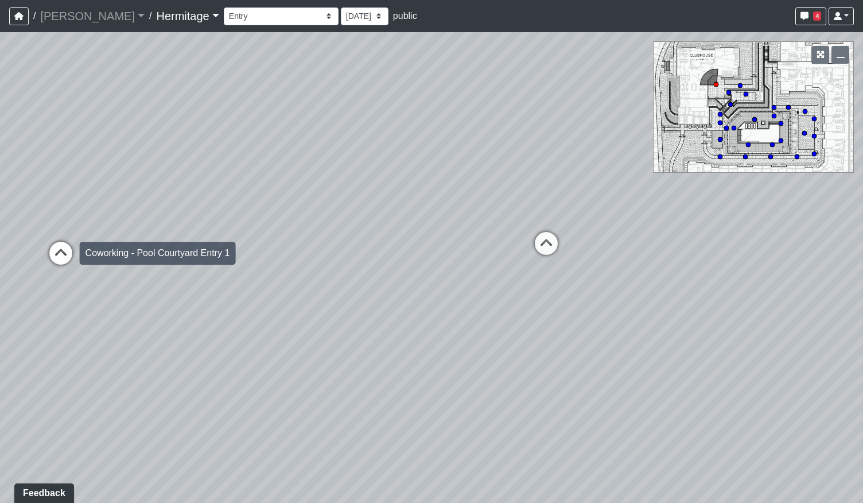
click at [68, 254] on icon at bounding box center [61, 259] width 34 height 34
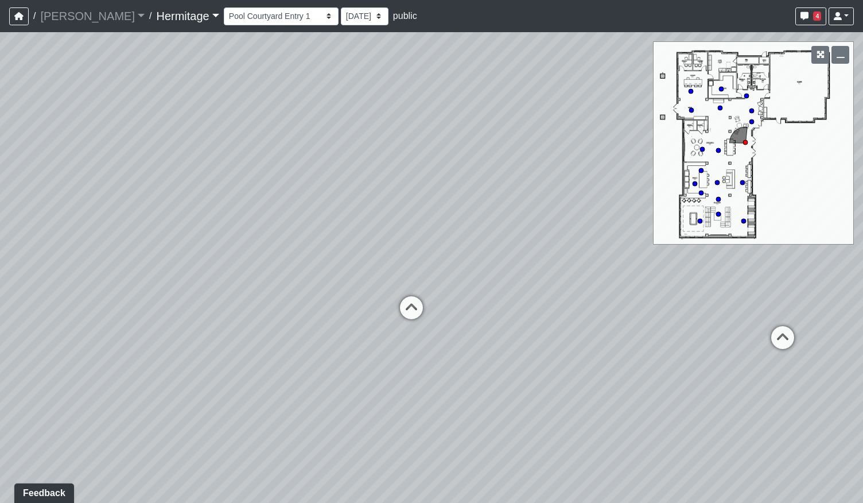
drag, startPoint x: 285, startPoint y: 345, endPoint x: 443, endPoint y: 326, distance: 158.8
click at [447, 326] on div "Loading... Leasing Desk Loading... Hallway Loading... Entry Loading... Coworkin…" at bounding box center [431, 267] width 863 height 470
drag, startPoint x: 181, startPoint y: 322, endPoint x: 371, endPoint y: 319, distance: 189.9
click at [450, 321] on div "Loading... Leasing Desk Loading... Hallway Loading... Entry Loading... Coworkin…" at bounding box center [431, 267] width 863 height 470
drag, startPoint x: 212, startPoint y: 301, endPoint x: 487, endPoint y: 351, distance: 279.3
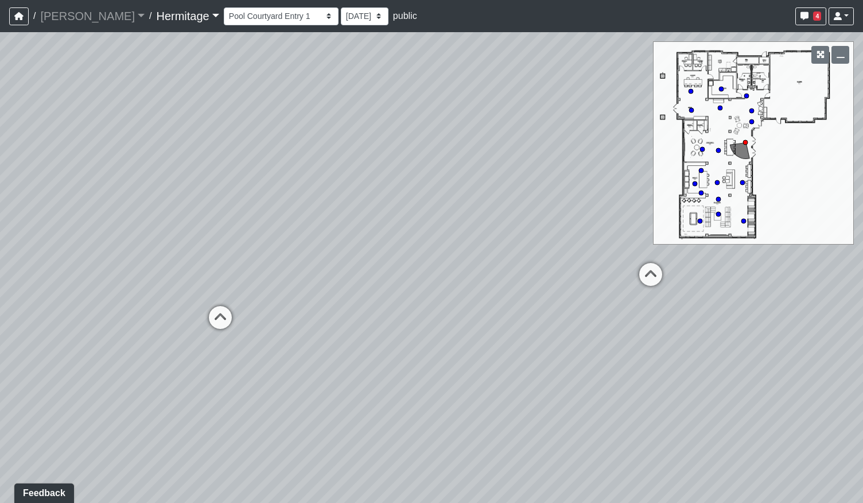
click at [502, 357] on div "Loading... Leasing Desk Loading... Hallway Loading... Entry Loading... Coworkin…" at bounding box center [431, 267] width 863 height 470
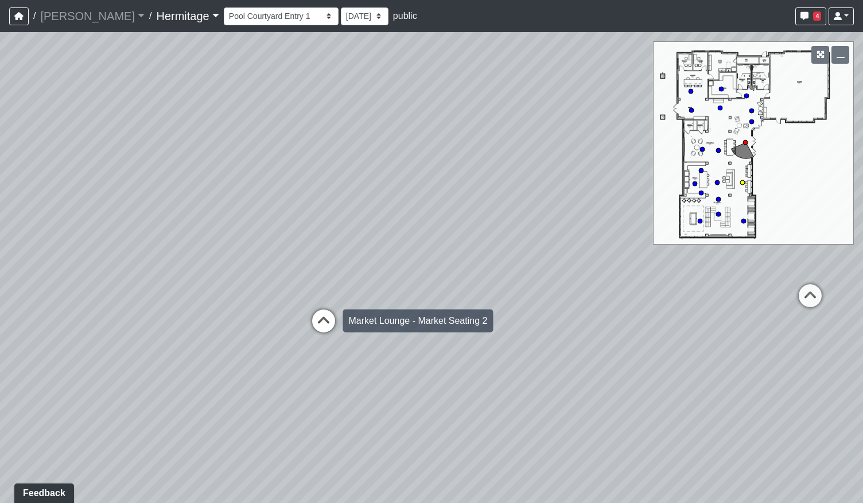
click at [327, 322] on icon at bounding box center [323, 326] width 34 height 34
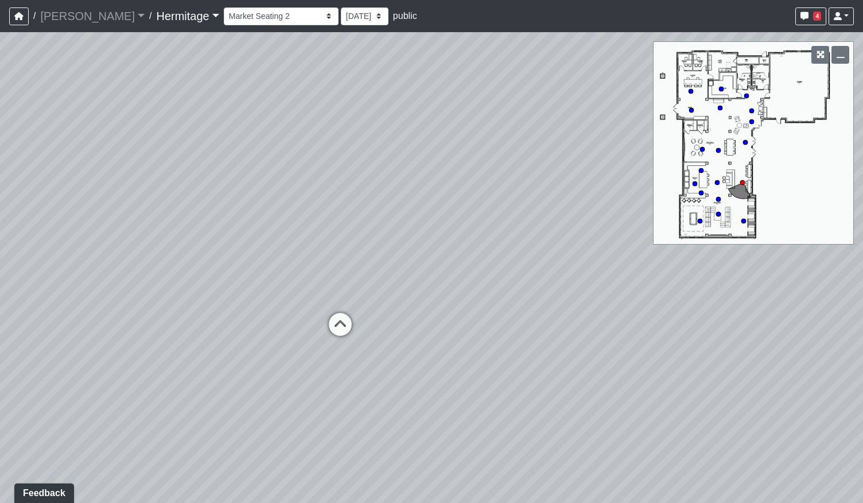
drag, startPoint x: 311, startPoint y: 403, endPoint x: 630, endPoint y: 320, distance: 329.6
click at [581, 337] on div "Loading... Leasing Desk Loading... Hallway Loading... Entry Loading... Coworkin…" at bounding box center [431, 267] width 863 height 470
drag, startPoint x: 663, startPoint y: 301, endPoint x: 566, endPoint y: 301, distance: 97.5
click at [568, 301] on div "Loading... Leasing Desk Loading... Hallway Loading... Entry Loading... Coworkin…" at bounding box center [431, 267] width 863 height 470
drag, startPoint x: 676, startPoint y: 338, endPoint x: 370, endPoint y: 328, distance: 306.5
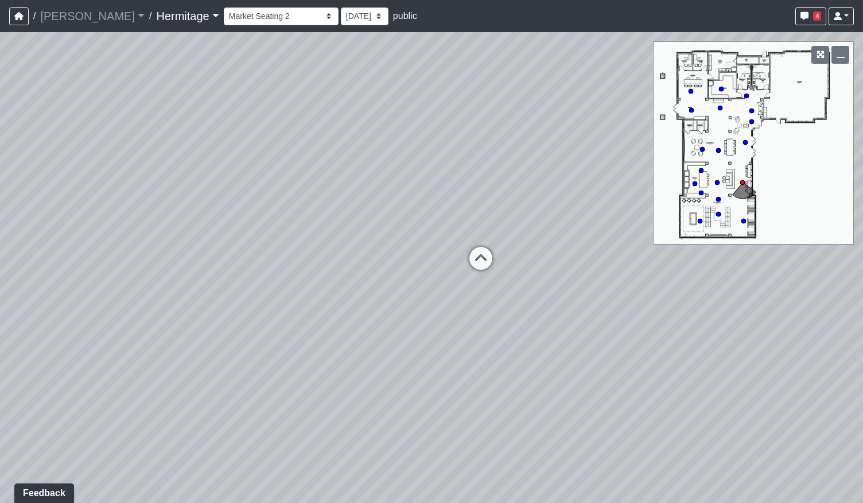
click at [367, 333] on div "Loading... Leasing Desk Loading... Hallway Loading... Entry Loading... Coworkin…" at bounding box center [431, 267] width 863 height 470
drag, startPoint x: 258, startPoint y: 183, endPoint x: 507, endPoint y: 243, distance: 256.0
click at [587, 229] on div "Loading... Leasing Desk Loading... Hallway Loading... Entry Loading... Coworkin…" at bounding box center [431, 267] width 863 height 470
click at [150, 305] on icon at bounding box center [147, 310] width 34 height 34
drag, startPoint x: 598, startPoint y: 299, endPoint x: 302, endPoint y: 299, distance: 295.5
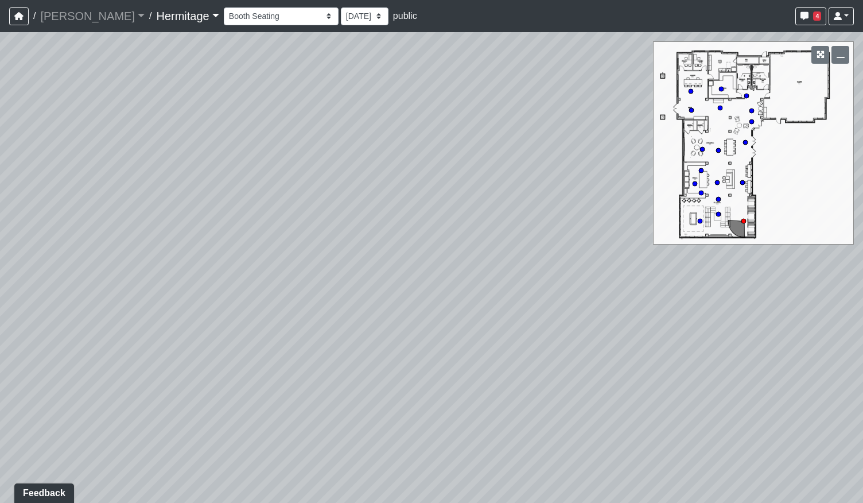
click at [341, 306] on div "Loading... Leasing Desk Loading... Hallway Loading... Entry Loading... Coworkin…" at bounding box center [431, 267] width 863 height 470
click at [379, 298] on icon at bounding box center [374, 307] width 34 height 34
drag, startPoint x: 575, startPoint y: 328, endPoint x: 599, endPoint y: 320, distance: 25.2
click at [605, 325] on div "Loading... Leasing Desk Loading... Hallway Loading... Entry Loading... Coworkin…" at bounding box center [431, 267] width 863 height 470
drag, startPoint x: 357, startPoint y: 318, endPoint x: 685, endPoint y: 374, distance: 332.3
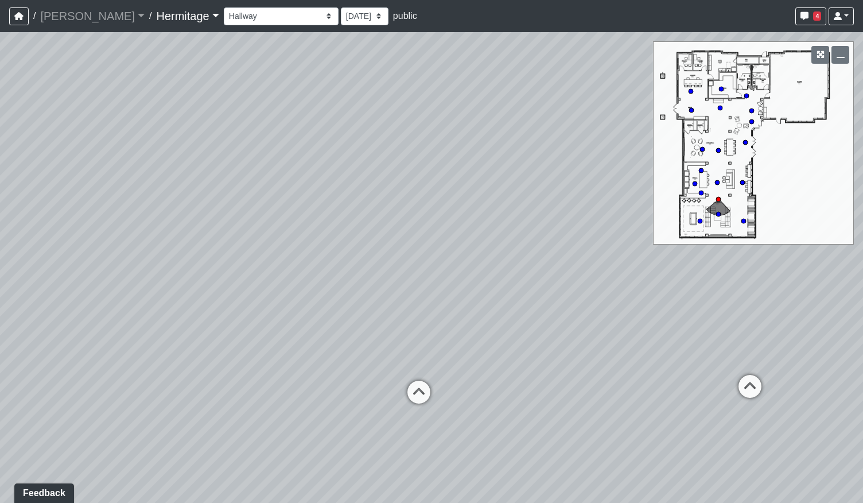
click at [685, 374] on div "Loading... Leasing Desk Loading... Hallway Loading... Entry Loading... Coworkin…" at bounding box center [431, 267] width 863 height 470
drag, startPoint x: 621, startPoint y: 368, endPoint x: 250, endPoint y: 369, distance: 370.6
click at [260, 369] on div "Loading... Leasing Desk Loading... Hallway Loading... Entry Loading... Coworkin…" at bounding box center [431, 267] width 863 height 470
drag, startPoint x: 563, startPoint y: 293, endPoint x: 247, endPoint y: 291, distance: 316.1
click at [261, 293] on div "Loading... Leasing Desk Loading... Hallway Loading... Entry Loading... Coworkin…" at bounding box center [431, 267] width 863 height 470
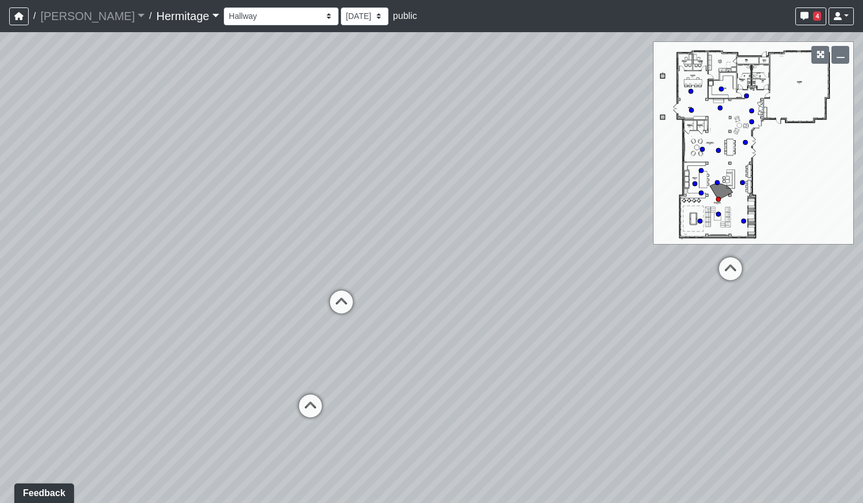
drag, startPoint x: 558, startPoint y: 318, endPoint x: 286, endPoint y: 318, distance: 271.9
click at [286, 318] on div "Loading... Leasing Desk Loading... Hallway Loading... Entry Loading... Coworkin…" at bounding box center [431, 267] width 863 height 470
click at [341, 305] on icon at bounding box center [341, 307] width 34 height 34
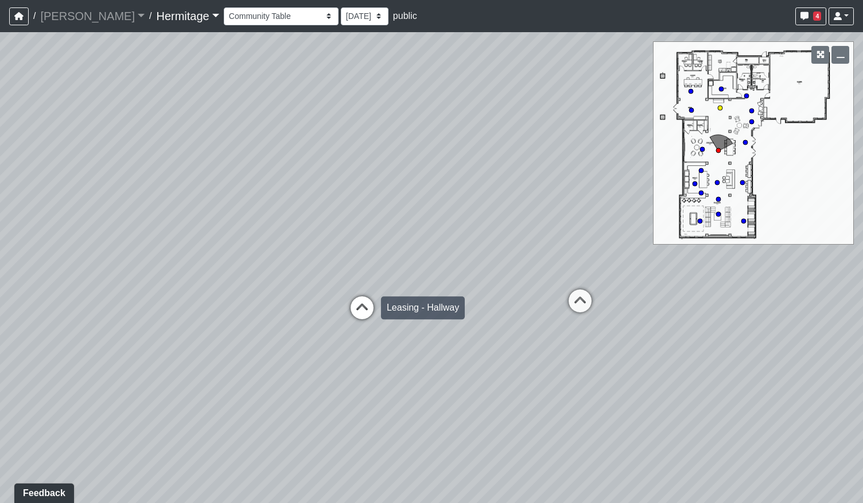
click at [370, 313] on icon at bounding box center [362, 313] width 34 height 34
drag, startPoint x: 405, startPoint y: 301, endPoint x: 493, endPoint y: 293, distance: 88.7
click at [488, 294] on div "Loading... Leasing Desk Loading... Hallway Loading... Entry Loading... Coworkin…" at bounding box center [431, 267] width 863 height 470
drag, startPoint x: 284, startPoint y: 306, endPoint x: 524, endPoint y: 308, distance: 240.4
click at [531, 308] on div "Loading... Leasing Desk Loading... Hallway Loading... Entry Loading... Coworkin…" at bounding box center [431, 267] width 863 height 470
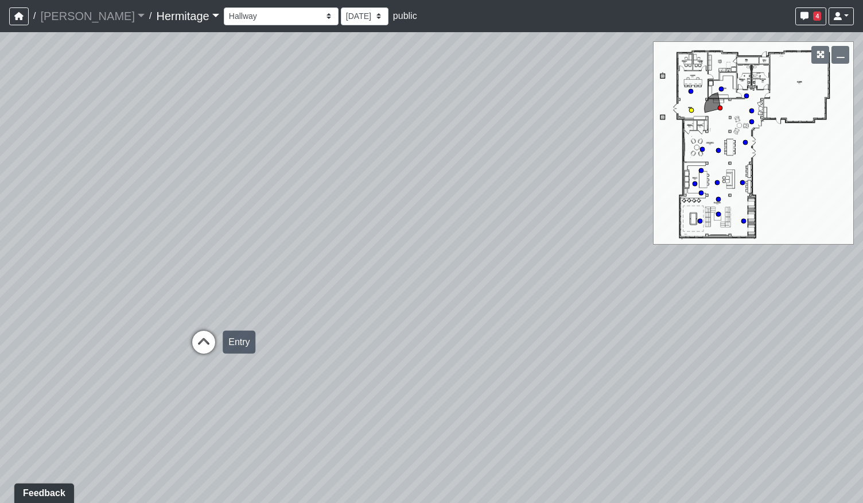
click at [215, 345] on icon at bounding box center [203, 347] width 34 height 34
select select "oy93aZKNaQrBWGxb9eKMoQ"
drag, startPoint x: 520, startPoint y: 330, endPoint x: 252, endPoint y: 323, distance: 268.0
click at [228, 332] on div "Loading... Leasing Desk Loading... Hallway Loading... Entry Loading... Coworkin…" at bounding box center [431, 267] width 863 height 470
